Goal: Navigation & Orientation: Find specific page/section

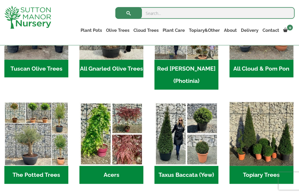
scroll to position [331, 0]
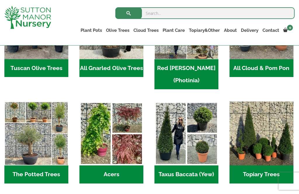
click at [263, 125] on img "Visit product category Topiary Trees" at bounding box center [261, 134] width 64 height 64
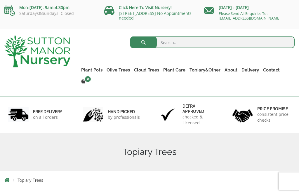
click at [153, 71] on link "Cloud Trees" at bounding box center [146, 70] width 29 height 8
click at [0, 0] on link "Ilex Crenata Cloud Trees" at bounding box center [0, 0] width 0 height 0
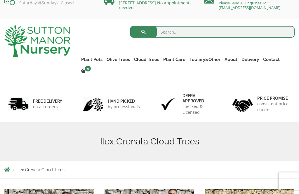
scroll to position [10, 0]
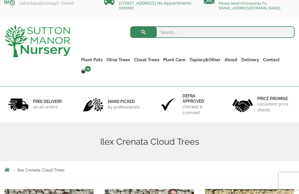
click at [0, 0] on link "Castlewellan (Cupressus)" at bounding box center [0, 0] width 0 height 0
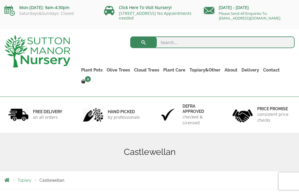
click at [0, 0] on link "Laurus Nobilis Bay Trees" at bounding box center [0, 0] width 0 height 0
click at [64, 57] on img at bounding box center [37, 51] width 66 height 32
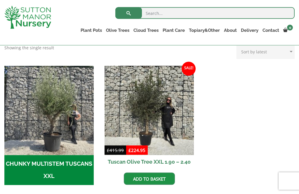
scroll to position [163, 0]
click at [74, 117] on img "Visit product category CHUNKY MULTISTEM TUSCANS XXL" at bounding box center [48, 110] width 89 height 89
